Goal: Find specific page/section: Find specific page/section

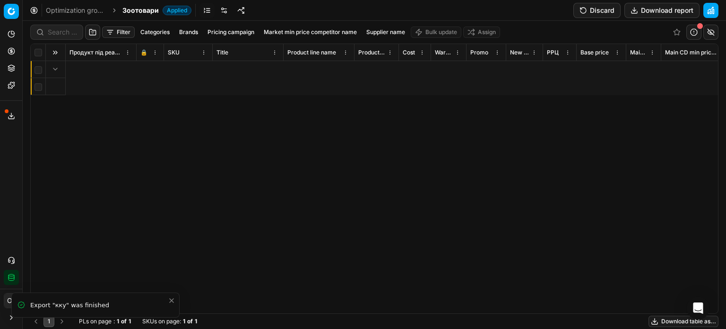
scroll to position [0, 3355]
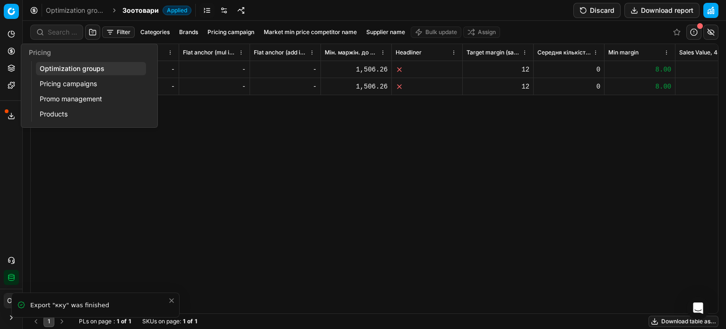
click at [9, 48] on circle at bounding box center [11, 51] width 6 height 6
click at [57, 65] on link "Optimization groups" at bounding box center [91, 68] width 110 height 13
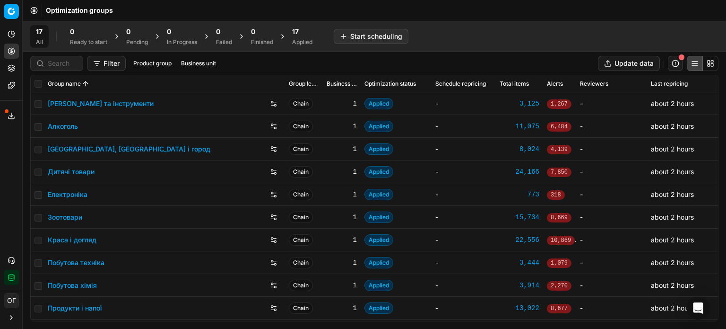
click at [8, 113] on icon at bounding box center [12, 116] width 8 height 8
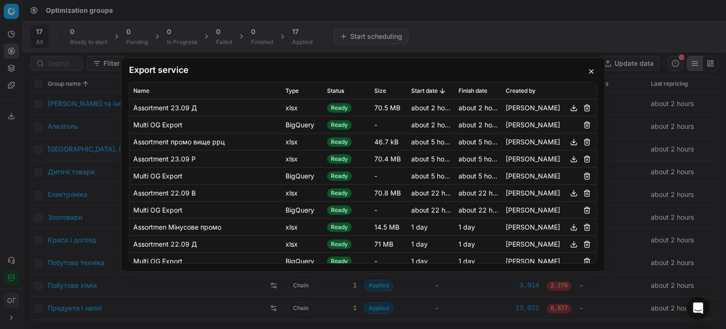
click at [568, 140] on button "button" at bounding box center [573, 141] width 11 height 11
click at [591, 70] on button "button" at bounding box center [591, 71] width 11 height 11
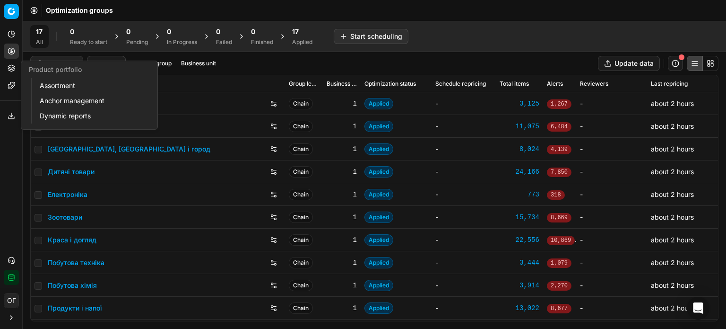
click at [50, 87] on link "Assortment" at bounding box center [91, 85] width 110 height 13
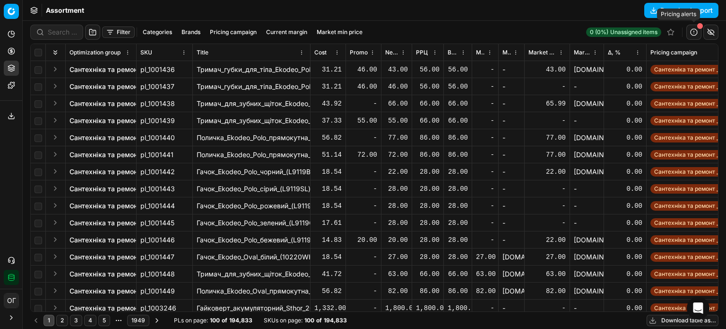
click at [695, 32] on button "button" at bounding box center [693, 32] width 15 height 15
